Goal: Task Accomplishment & Management: Manage account settings

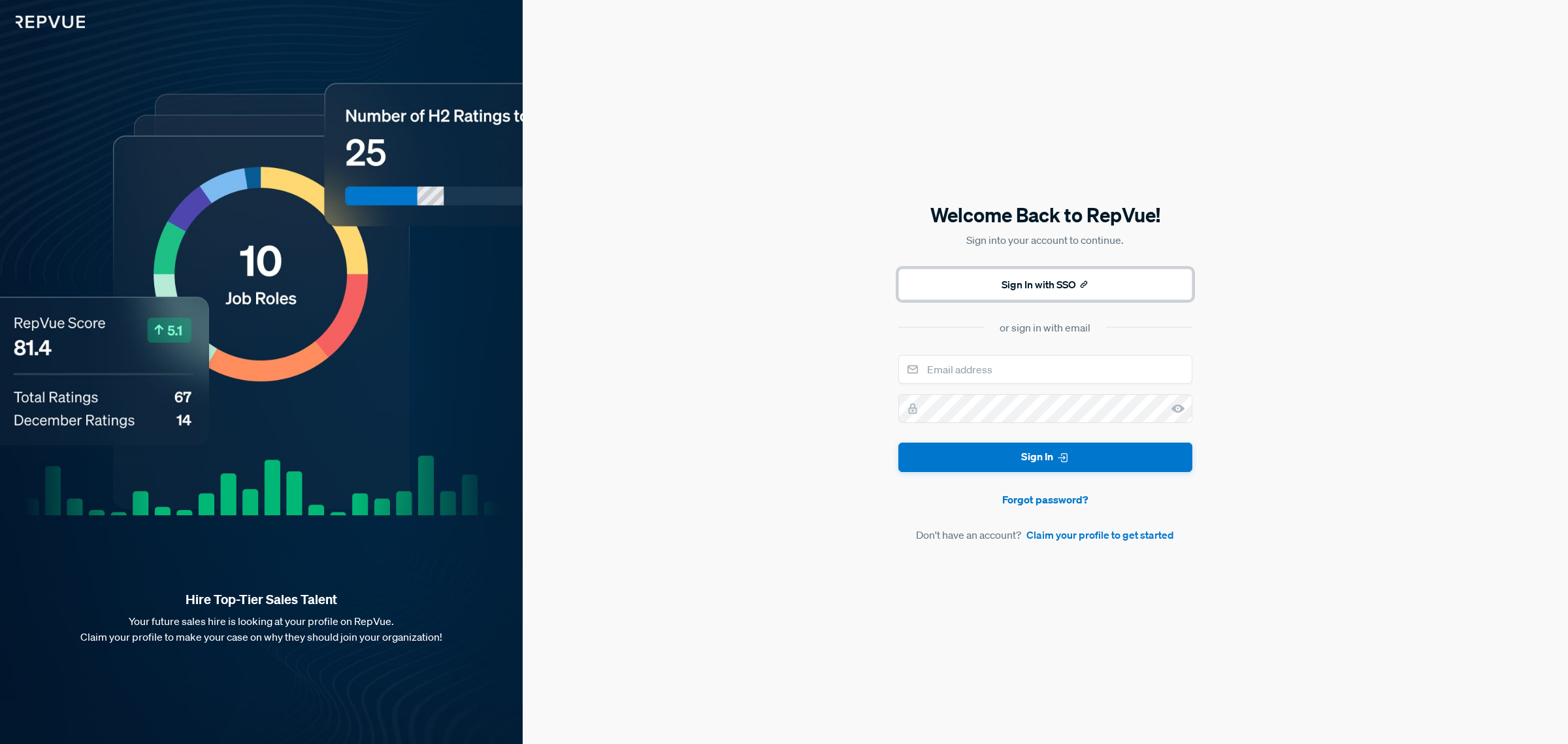
click at [1075, 283] on button "Sign In with SSO" at bounding box center [1045, 284] width 294 height 31
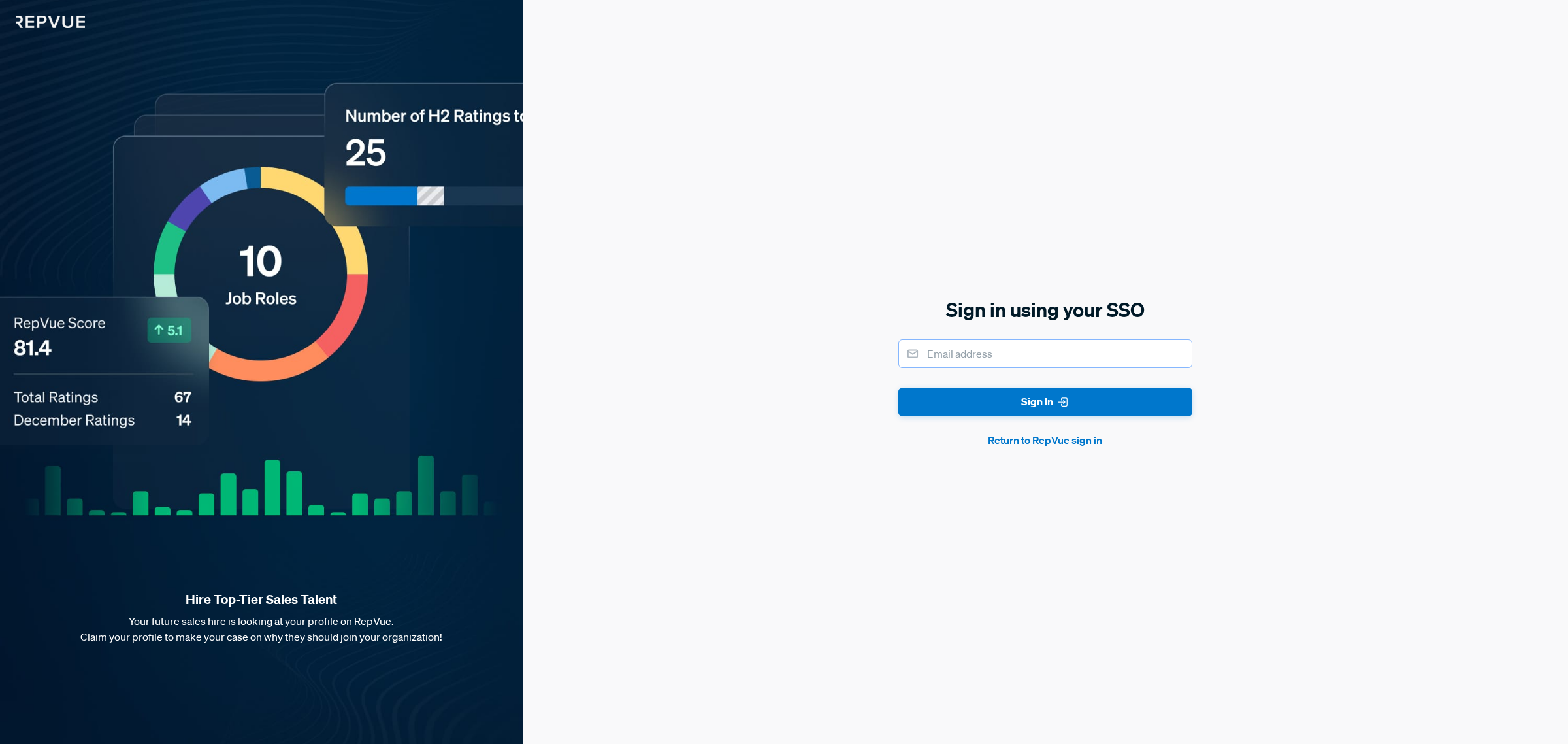
click at [1078, 351] on input "email" at bounding box center [1045, 353] width 294 height 29
type input "kgupte@shamrocktradingcorp.com"
click at [1065, 403] on use "submit" at bounding box center [1062, 402] width 9 height 9
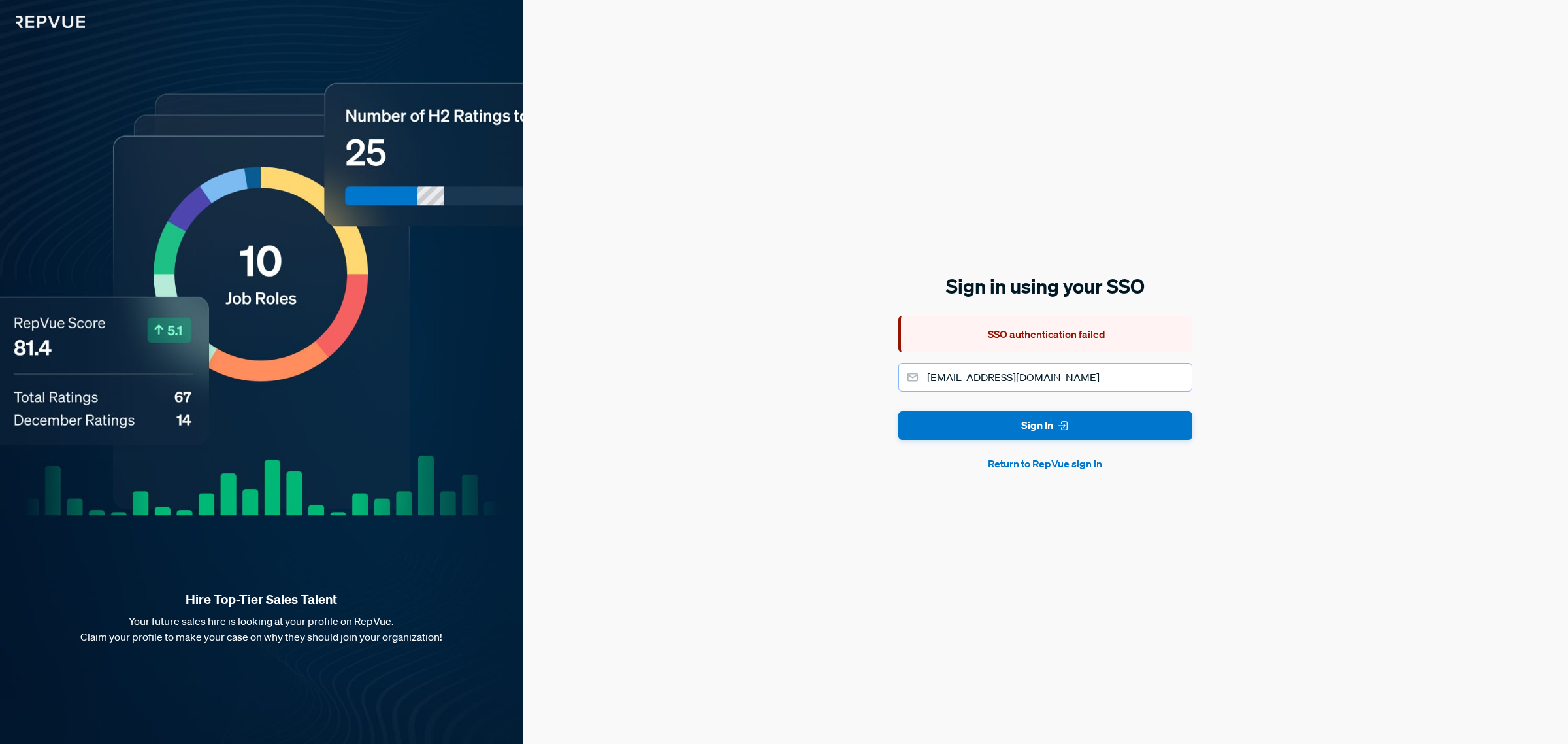
click at [1141, 377] on input "kgupte@shamrocktradingcorp.com" at bounding box center [1045, 377] width 294 height 29
click at [1056, 465] on button "Return to RepVue sign in" at bounding box center [1045, 463] width 294 height 16
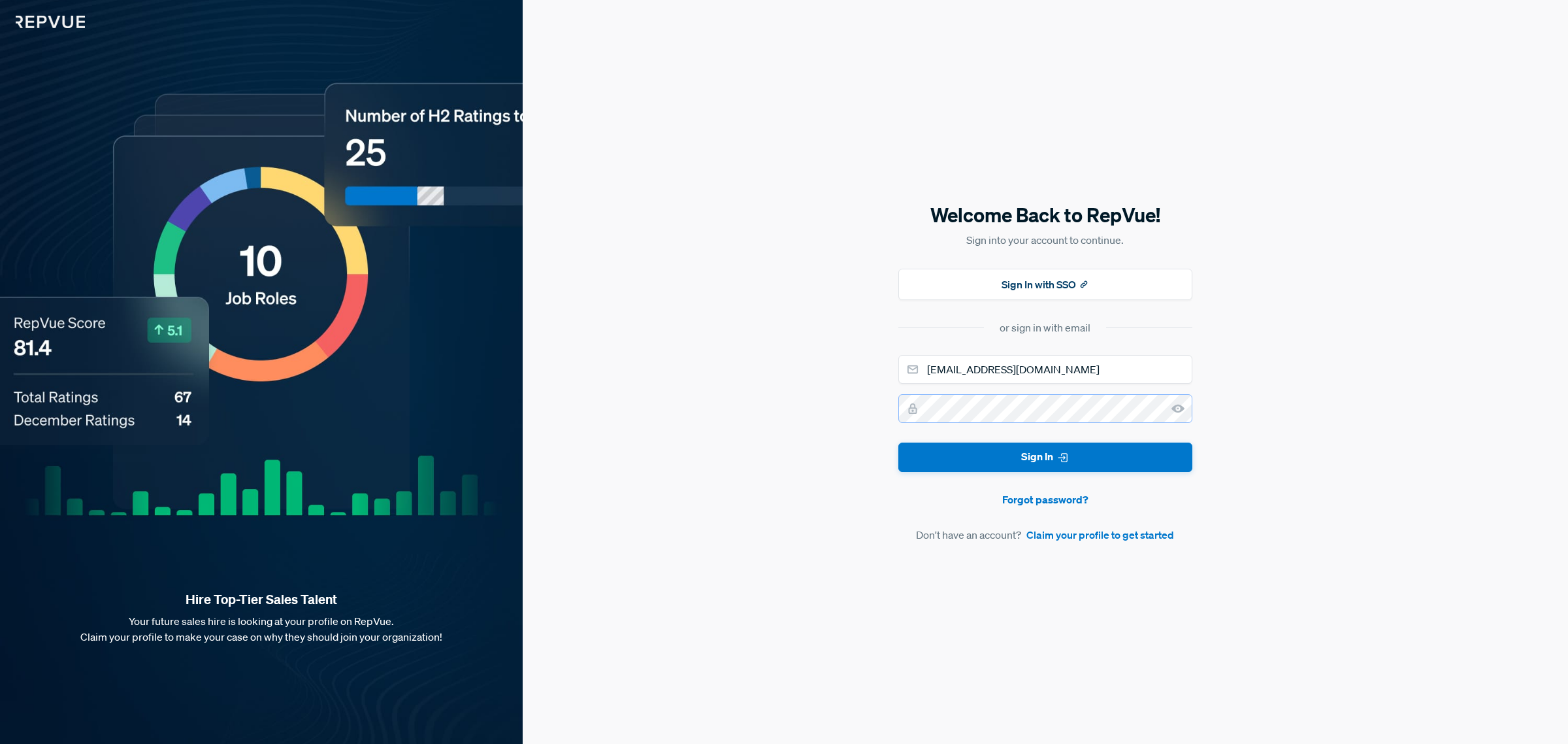
click at [899, 442] on button "Sign In" at bounding box center [1045, 457] width 294 height 29
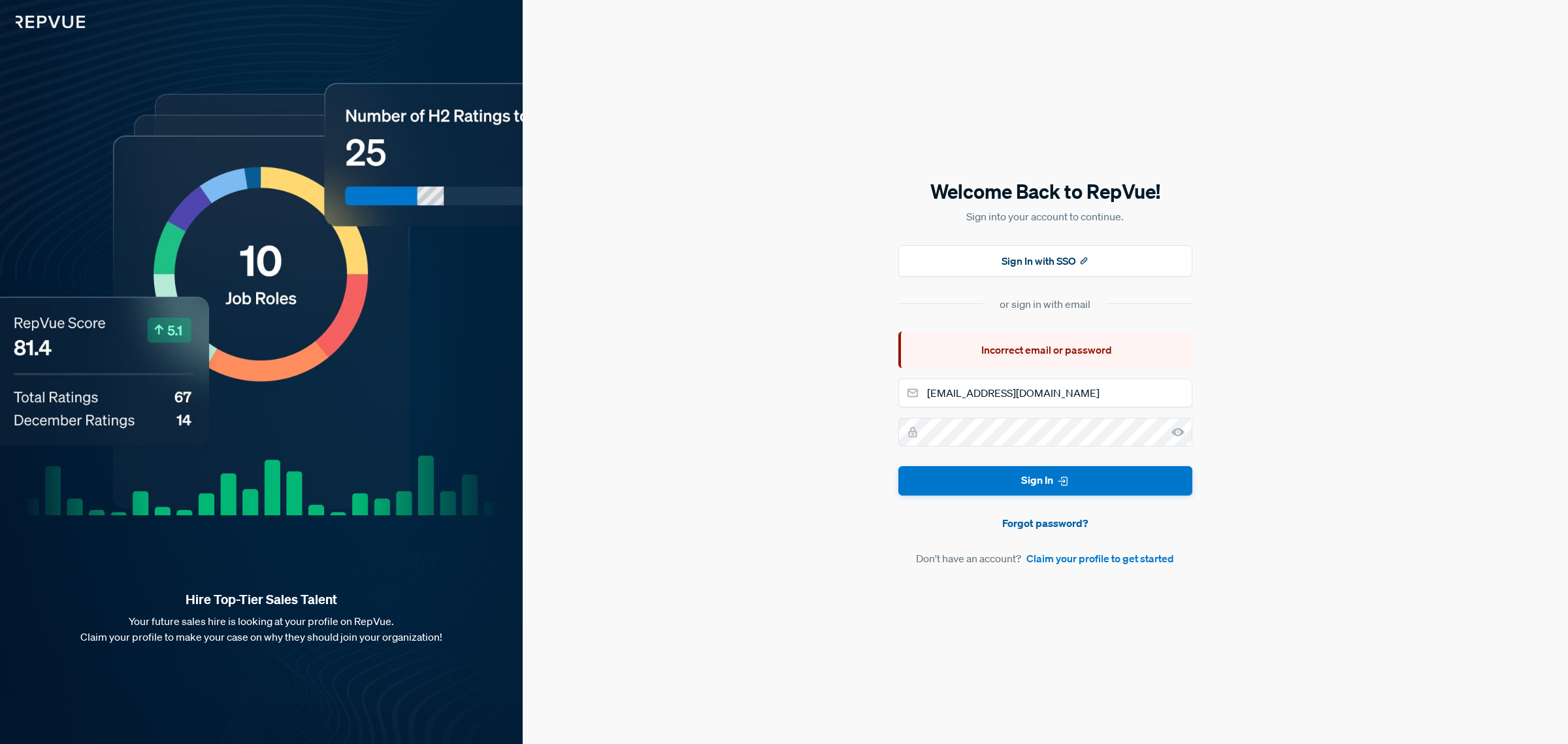
click at [1061, 520] on link "Forgot password?" at bounding box center [1045, 523] width 294 height 16
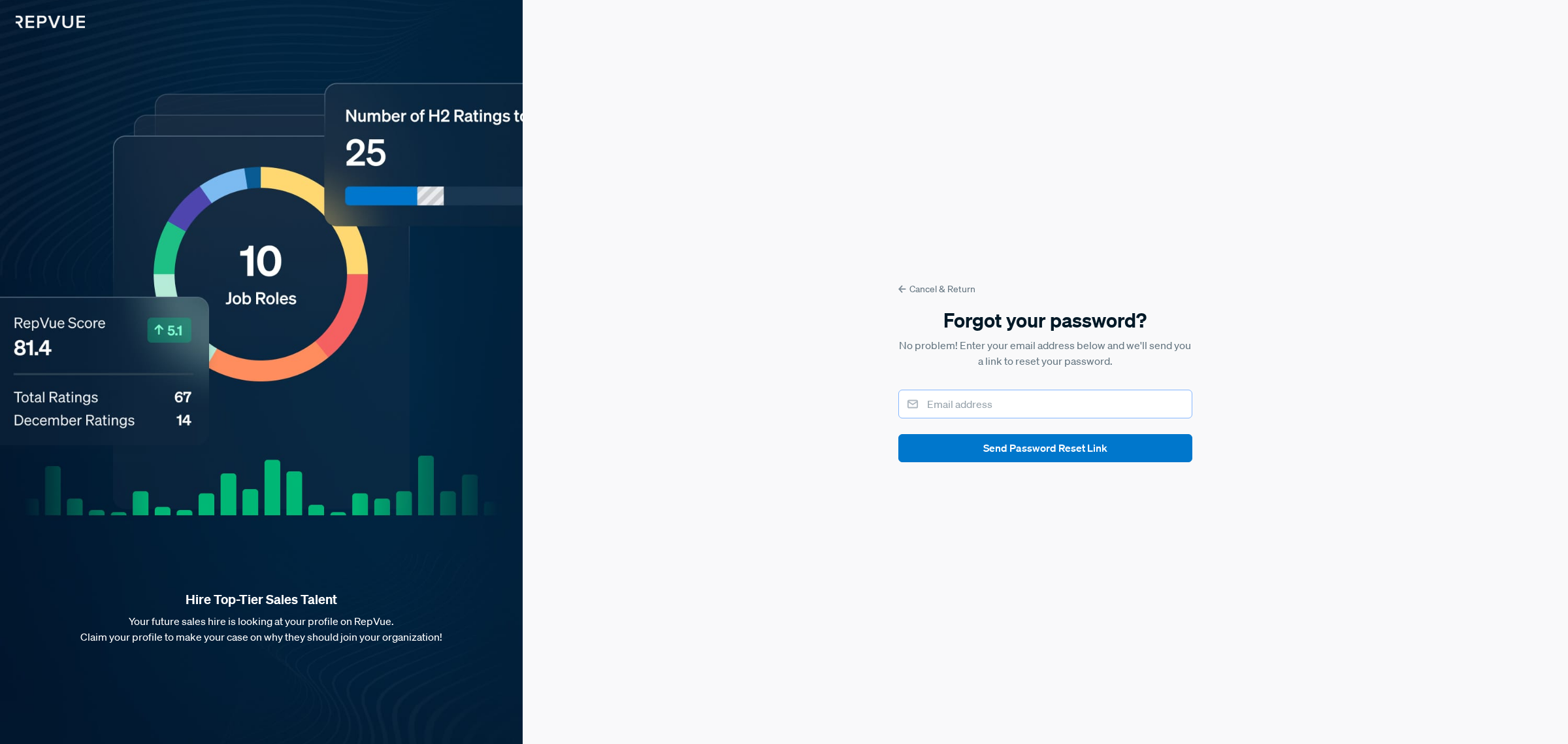
click at [1050, 393] on input "email" at bounding box center [1045, 403] width 294 height 29
type input "kgupte@shamrocktradingcorp.com"
click at [1034, 442] on button "Send Password Reset Link" at bounding box center [1045, 448] width 294 height 28
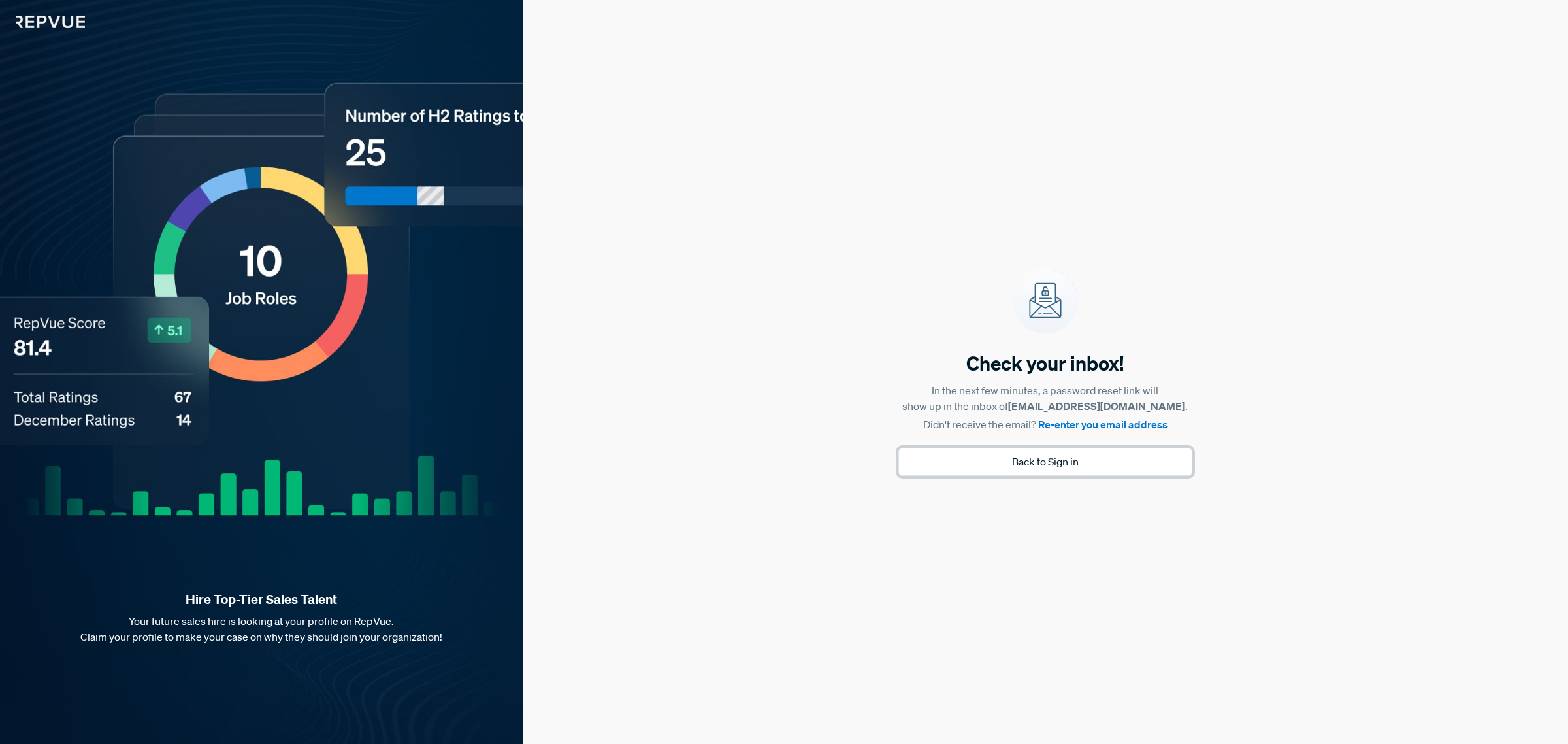
click at [1039, 465] on button "Back to Sign in" at bounding box center [1045, 462] width 294 height 28
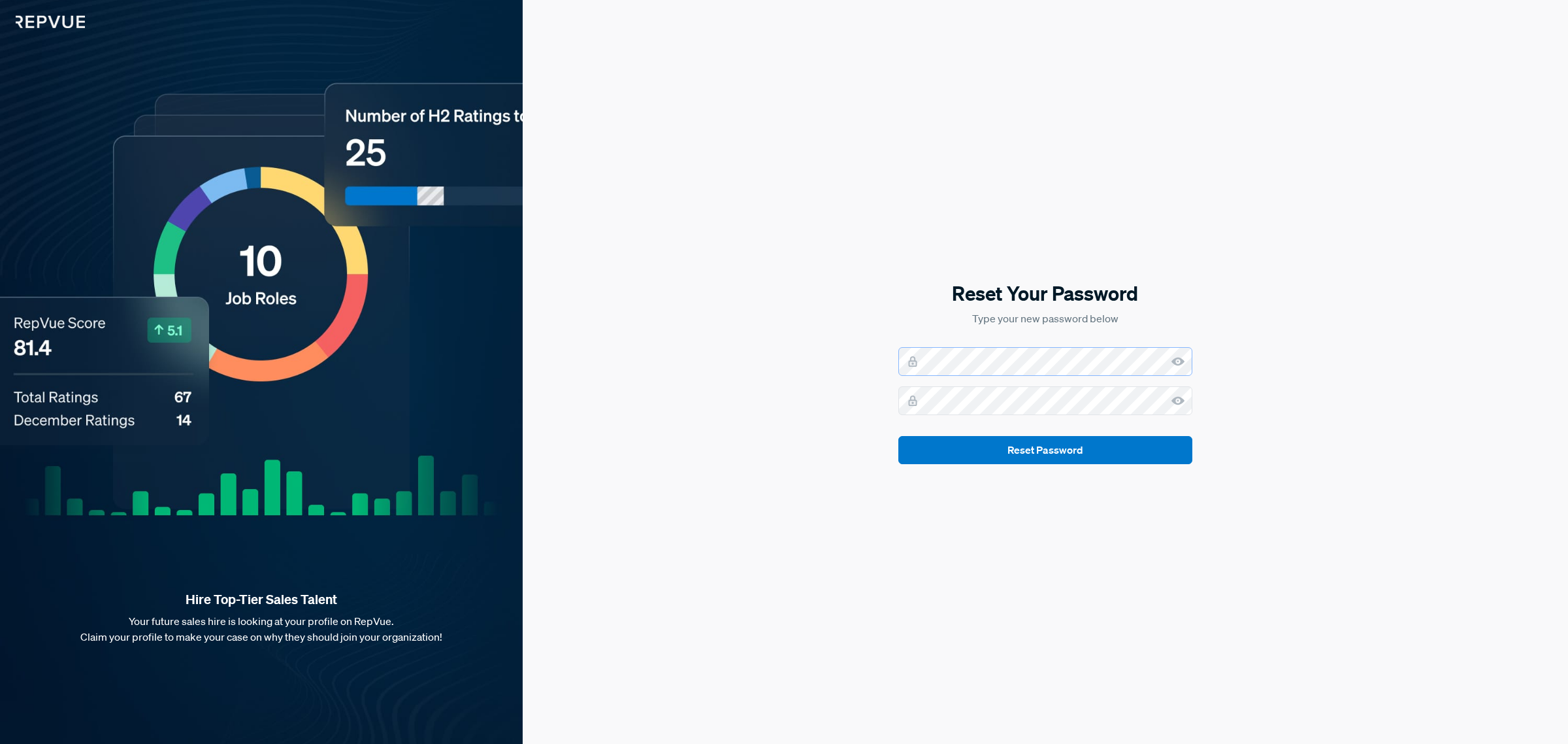
click at [716, 365] on div "Reset Your Password Type your new password below Reset Password" at bounding box center [1045, 372] width 1045 height 744
click at [1083, 459] on button "Reset Password" at bounding box center [1045, 450] width 294 height 28
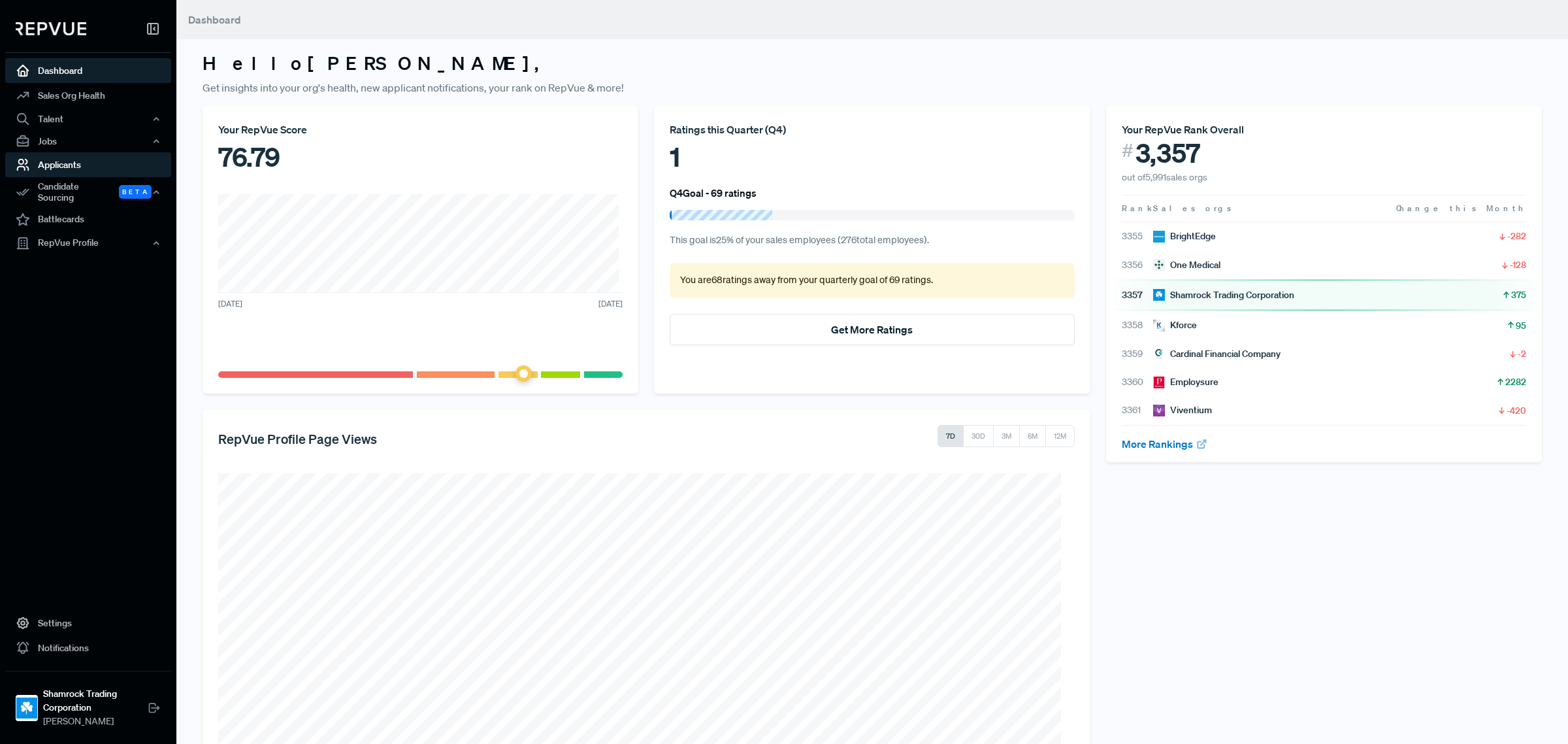
click at [50, 162] on link "Applicants" at bounding box center [88, 164] width 166 height 25
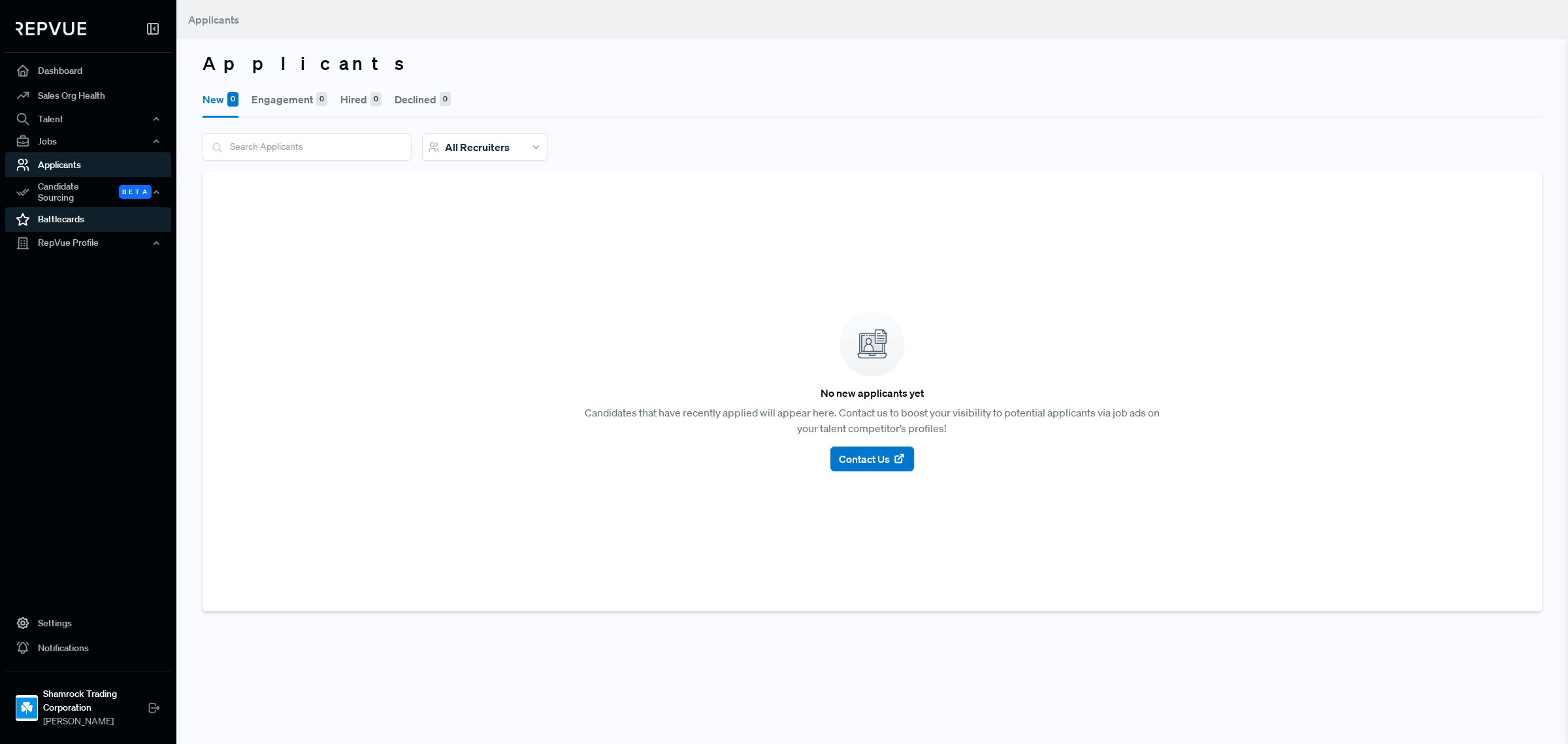
click at [44, 207] on link "Battlecards" at bounding box center [88, 220] width 166 height 25
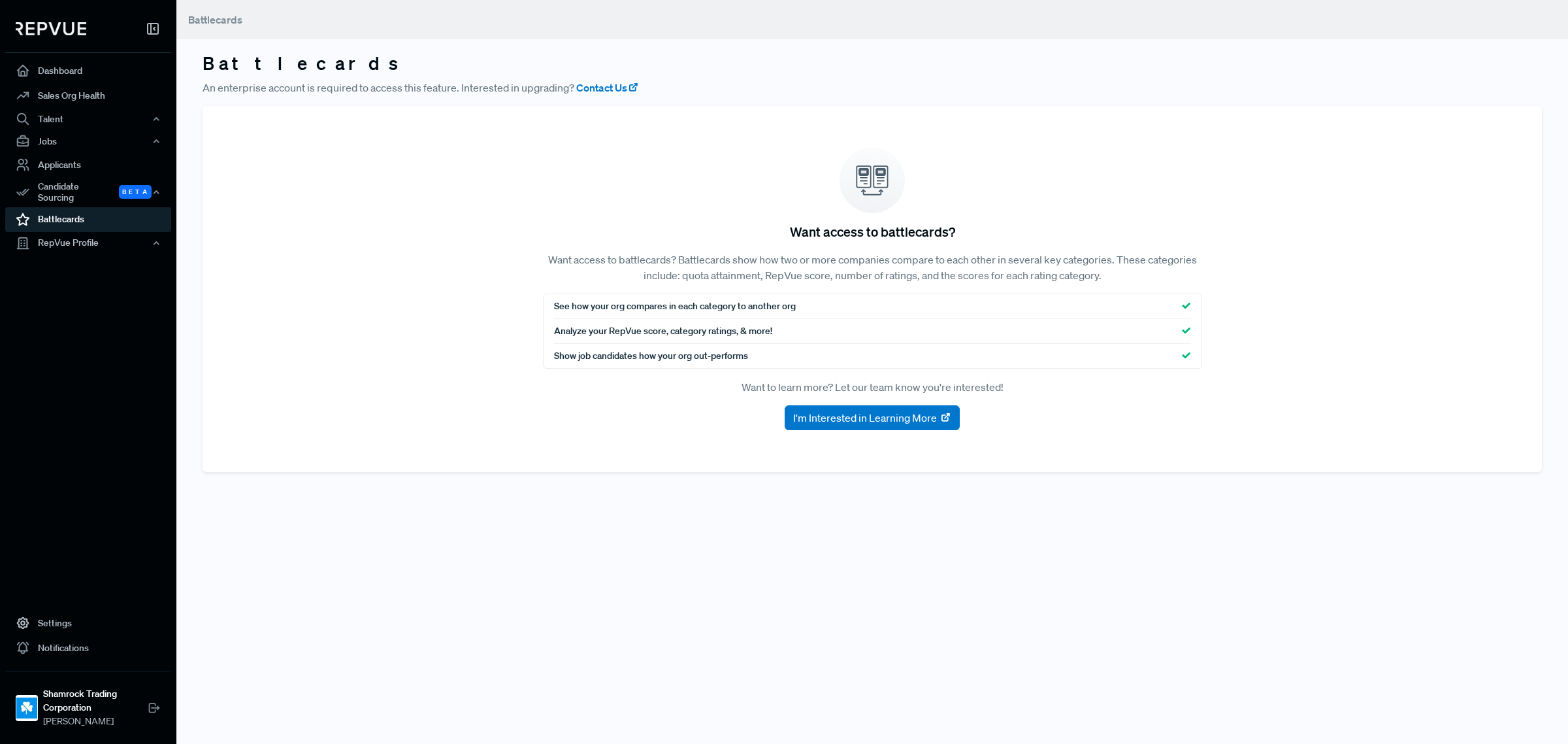
click at [46, 248] on div "Dashboard Sales Org Health Talent Talent Data Talent Profiles Talent Competitor…" at bounding box center [88, 137] width 176 height 254
click at [60, 234] on div "RepVue Profile" at bounding box center [88, 243] width 166 height 22
click at [66, 87] on link "Sales Org Health" at bounding box center [88, 95] width 166 height 25
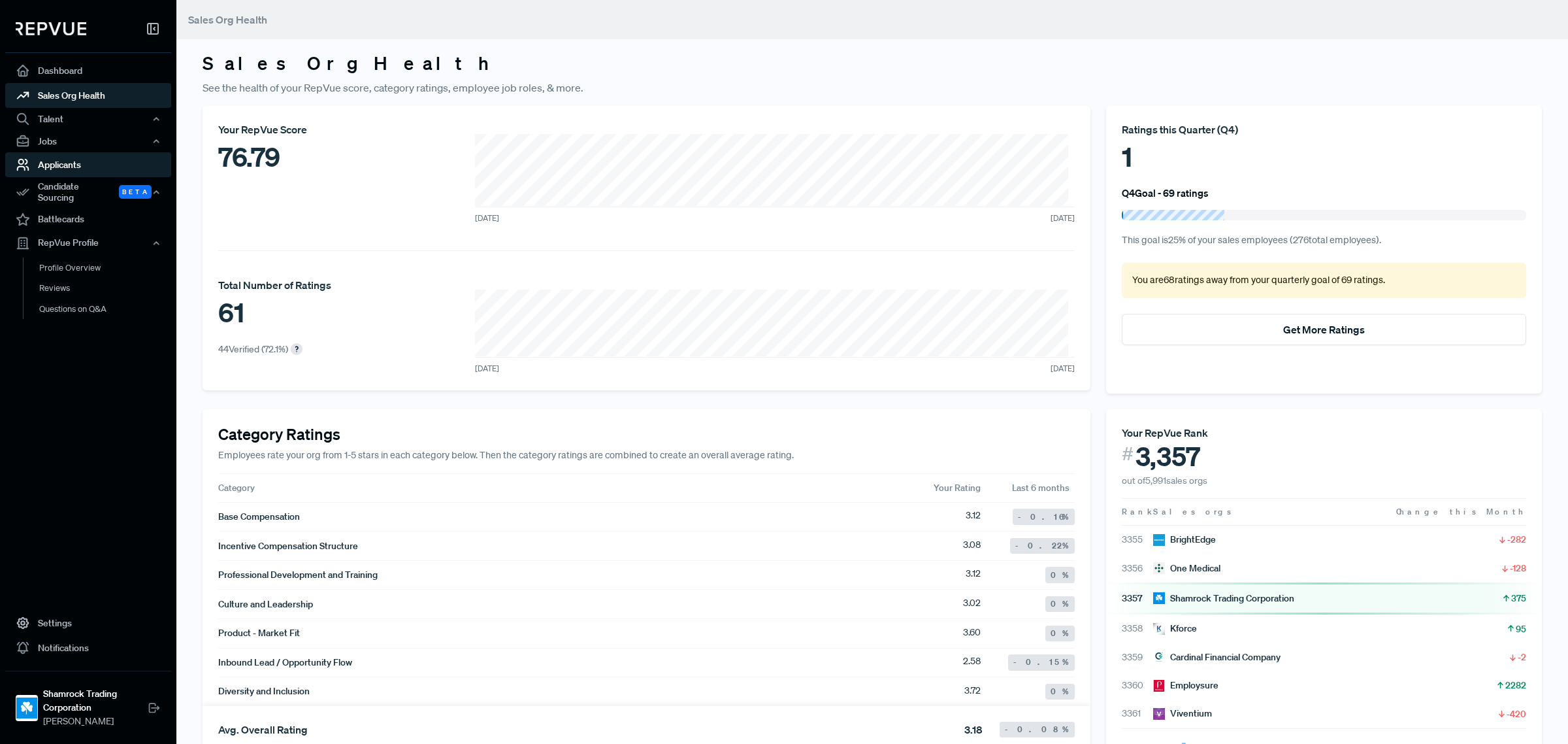
click at [65, 167] on link "Applicants" at bounding box center [88, 164] width 166 height 25
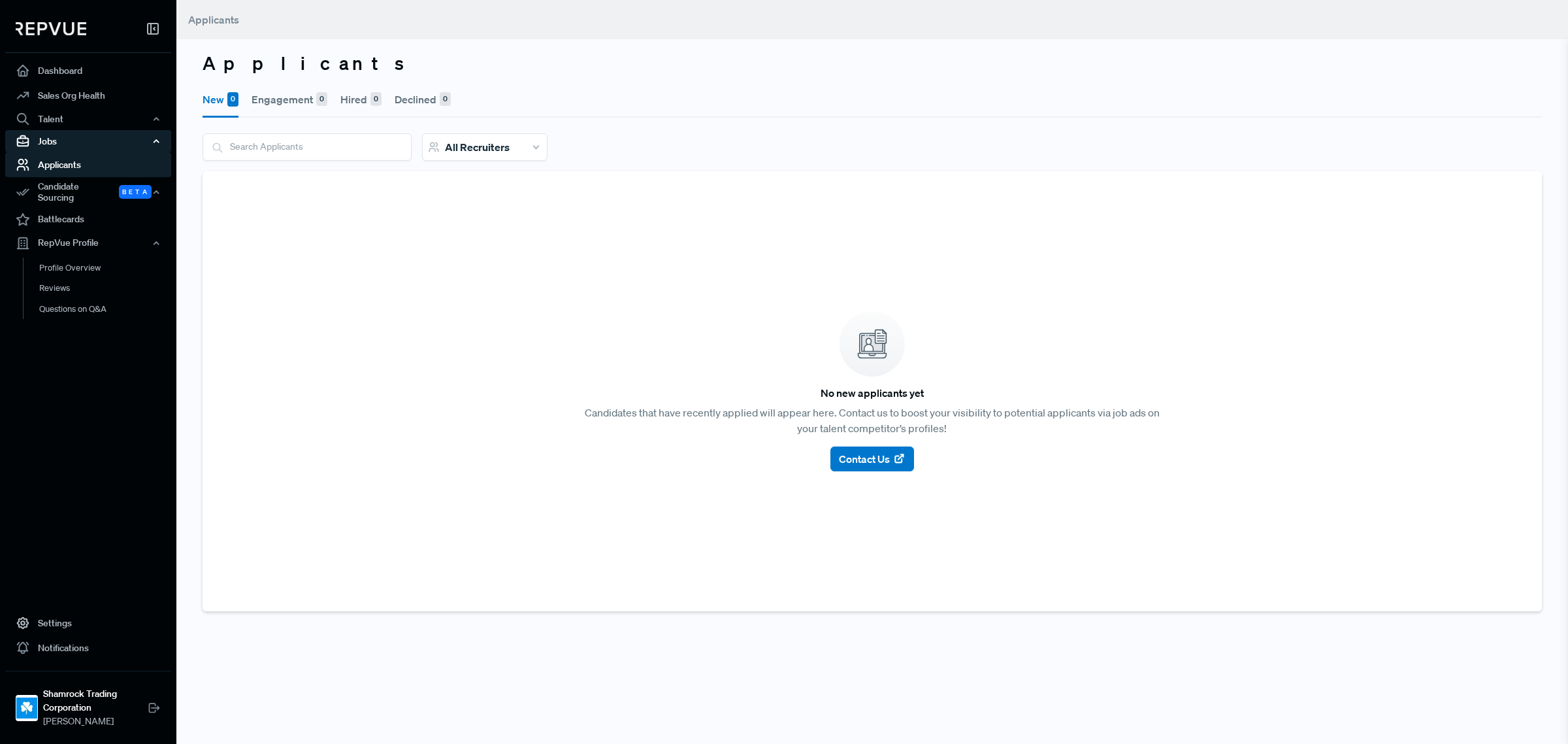
click at [85, 136] on div "Jobs" at bounding box center [88, 141] width 166 height 22
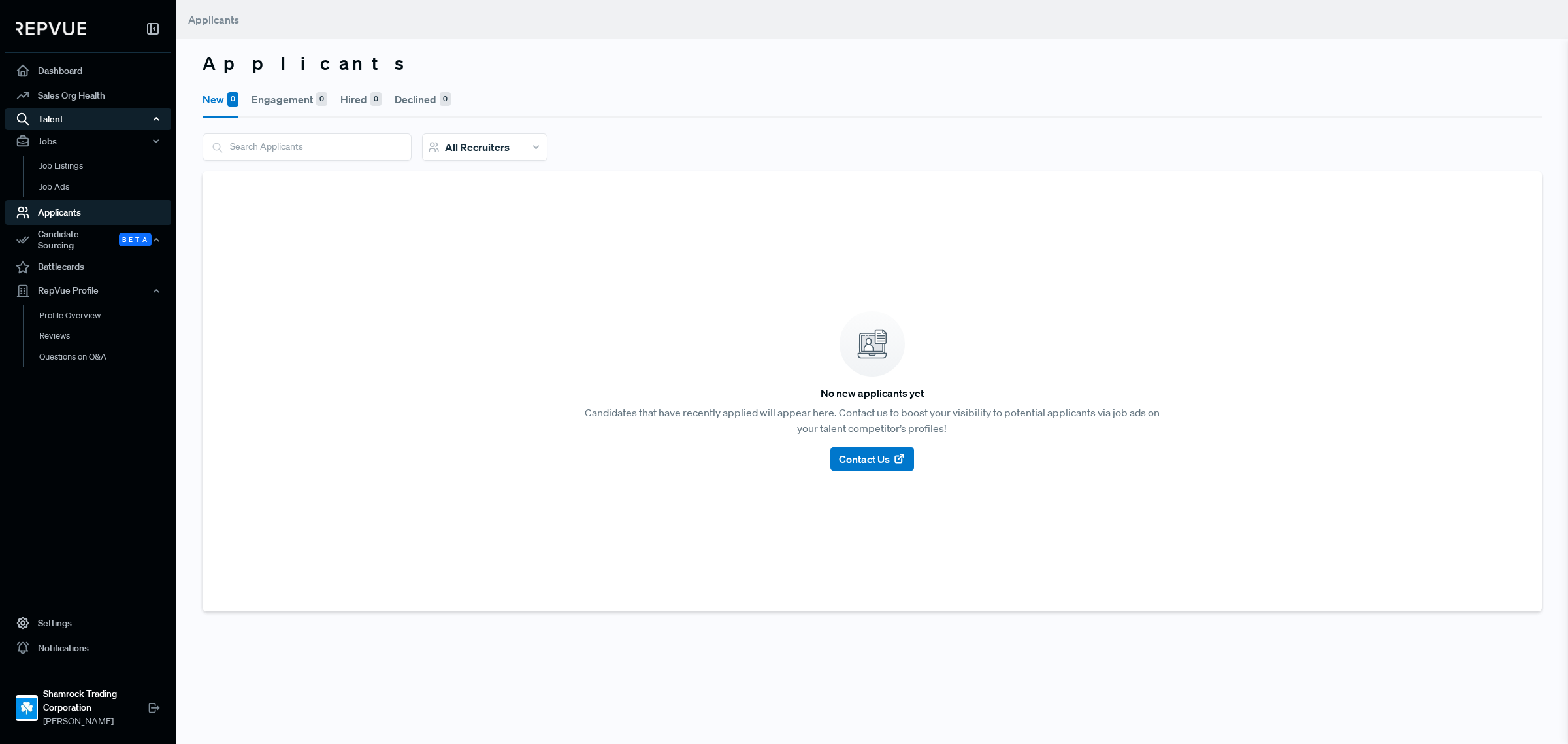
click at [69, 127] on div "Talent" at bounding box center [88, 119] width 166 height 22
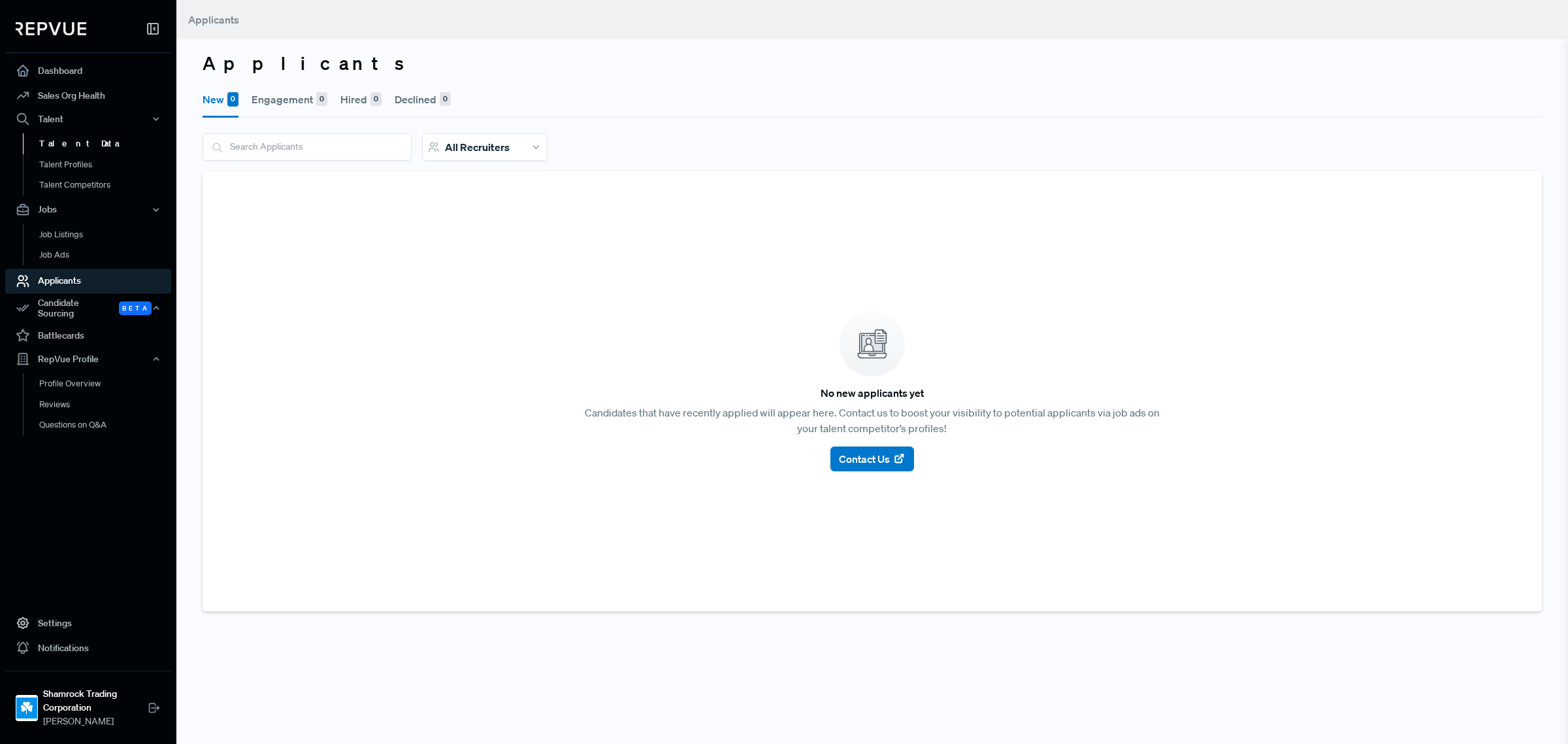
click at [68, 139] on link "Talent Data" at bounding box center [105, 144] width 166 height 21
